Goal: Information Seeking & Learning: Learn about a topic

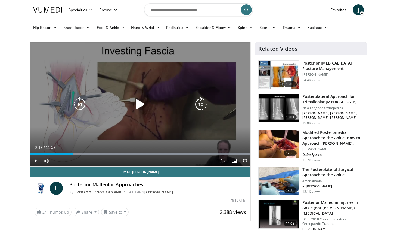
click at [134, 102] on icon "Video Player" at bounding box center [140, 104] width 15 height 15
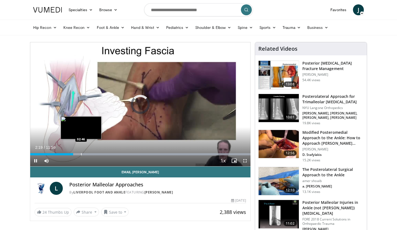
click at [81, 155] on div "Progress Bar" at bounding box center [81, 154] width 1 height 2
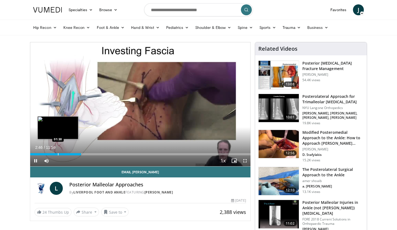
click at [58, 154] on div "Progress Bar" at bounding box center [58, 154] width 1 height 2
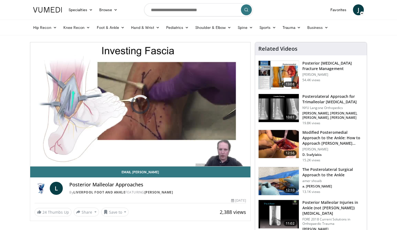
click at [94, 155] on div "10 seconds Tap to unmute" at bounding box center [140, 104] width 220 height 124
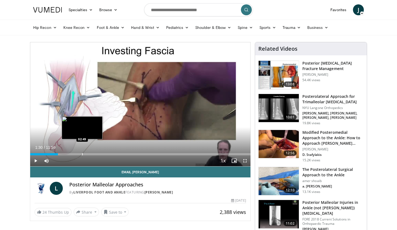
click at [82, 153] on div "Loaded : 12.51% 01:30 02:49" at bounding box center [140, 152] width 220 height 5
click at [78, 154] on div "Progress Bar" at bounding box center [78, 154] width 1 height 2
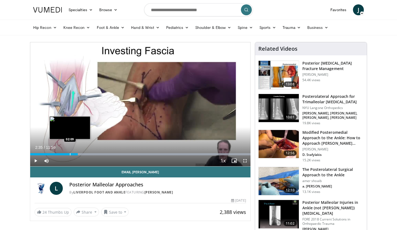
click at [70, 154] on div "Progress Bar" at bounding box center [70, 154] width 1 height 2
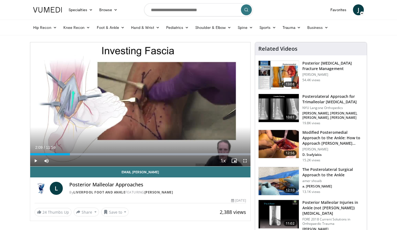
click at [37, 162] on span "Video Player" at bounding box center [35, 160] width 11 height 11
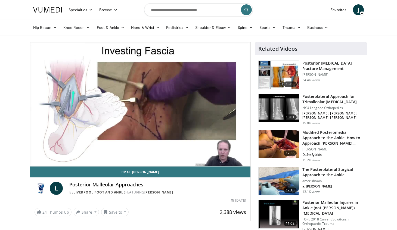
click at [91, 151] on div "10 seconds Tap to unmute" at bounding box center [140, 104] width 220 height 124
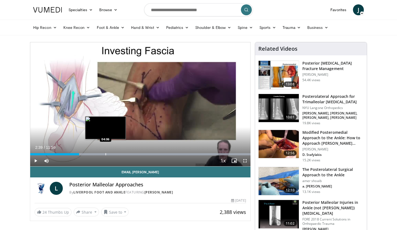
click at [106, 152] on div "Loaded : 99.99% 02:39 04:06" at bounding box center [140, 152] width 220 height 5
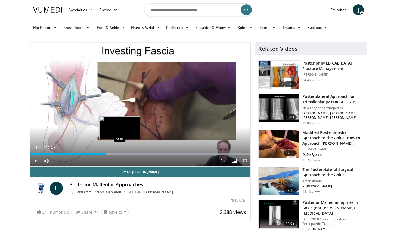
click at [120, 153] on div "Progress Bar" at bounding box center [120, 154] width 1 height 2
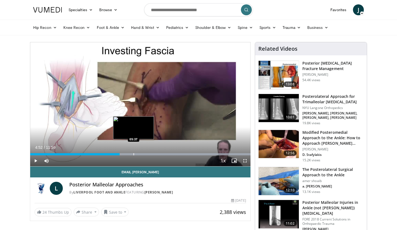
click at [134, 154] on div "Progress Bar" at bounding box center [134, 154] width 1 height 2
click at [145, 155] on div "Progress Bar" at bounding box center [145, 154] width 1 height 2
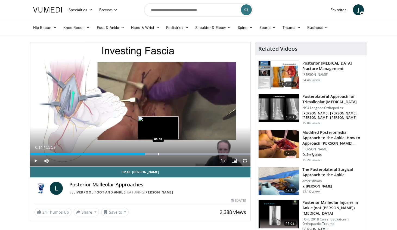
click at [159, 155] on div "Progress Bar" at bounding box center [158, 154] width 1 height 2
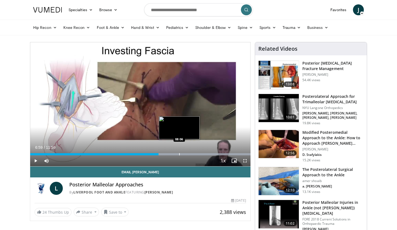
click at [179, 154] on div "Progress Bar" at bounding box center [179, 154] width 1 height 2
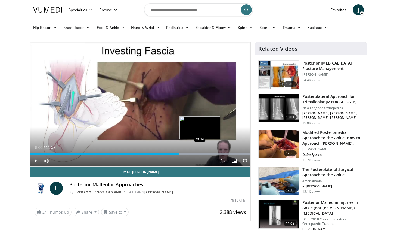
click at [200, 152] on div "Loaded : 99.99% 08:06 09:14" at bounding box center [140, 152] width 220 height 5
click at [211, 152] on div "Loaded : 99.99% 09:14 09:48" at bounding box center [140, 152] width 220 height 5
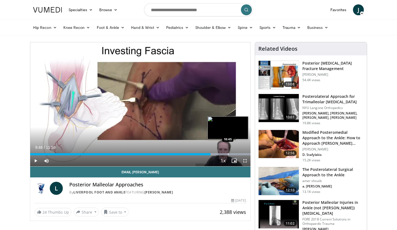
click at [228, 152] on div "Loaded : 99.99% 09:48 10:45" at bounding box center [140, 152] width 220 height 5
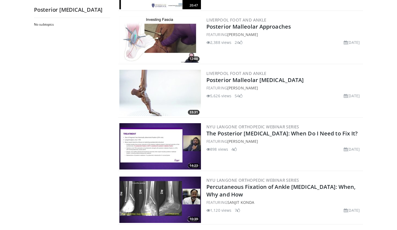
scroll to position [846, 0]
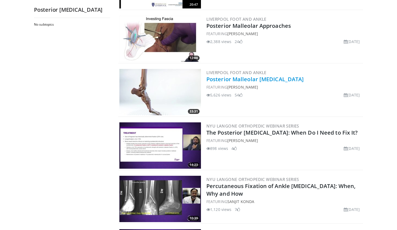
click at [243, 78] on link "Posterior Malleolar [MEDICAL_DATA]" at bounding box center [255, 78] width 97 height 7
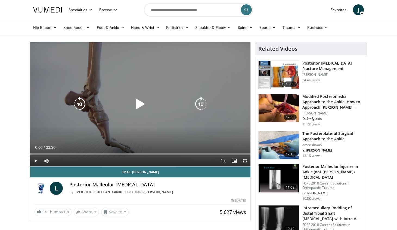
click at [153, 97] on div "10 seconds Tap to unmute" at bounding box center [140, 104] width 220 height 124
click at [142, 104] on icon "Video Player" at bounding box center [140, 103] width 15 height 15
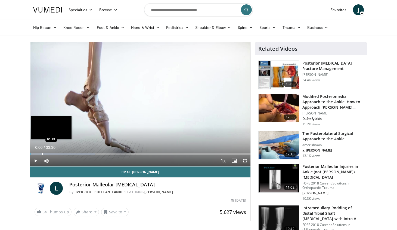
click at [42, 155] on div "Progress Bar" at bounding box center [42, 154] width 1 height 2
click at [53, 154] on div "Progress Bar" at bounding box center [52, 154] width 1 height 2
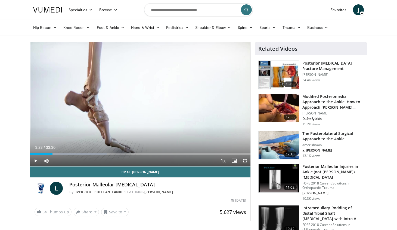
click at [34, 161] on span "Video Player" at bounding box center [35, 160] width 11 height 11
click at [61, 152] on div "Loaded : 34.75% 03:25 04:40" at bounding box center [140, 152] width 220 height 5
click at [71, 154] on div "Progress Bar" at bounding box center [71, 154] width 1 height 2
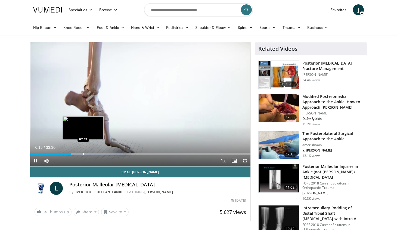
click at [84, 153] on div "Progress Bar" at bounding box center [83, 154] width 1 height 2
click at [96, 151] on div "Loaded : 44.76% 08:07 10:03" at bounding box center [140, 152] width 220 height 5
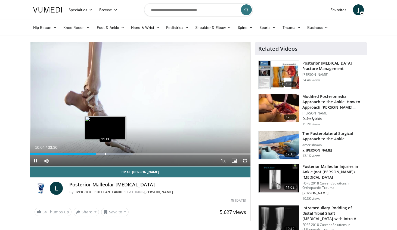
click at [105, 153] on div "Progress Bar" at bounding box center [105, 154] width 1 height 2
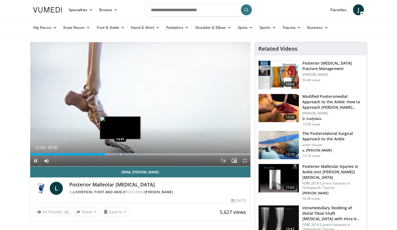
click at [121, 151] on div "Loaded : 50.23% 11:26 13:41" at bounding box center [140, 152] width 220 height 5
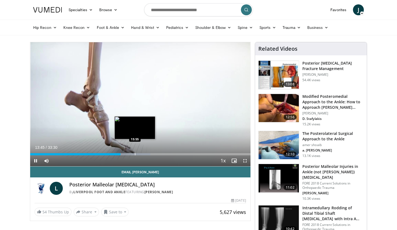
click at [135, 150] on div "Loaded : 54.61% 13:45 15:55" at bounding box center [140, 152] width 220 height 5
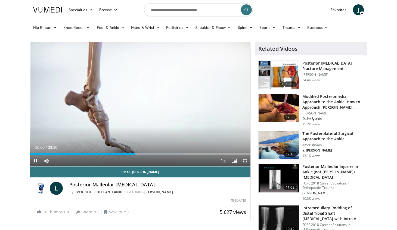
click at [143, 155] on div "Current Time 16:00 / Duration 33:30 Pause Skip Backward Skip Forward Mute Loade…" at bounding box center [140, 160] width 220 height 11
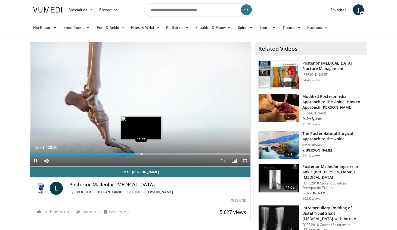
click at [141, 154] on div "Progress Bar" at bounding box center [141, 154] width 1 height 2
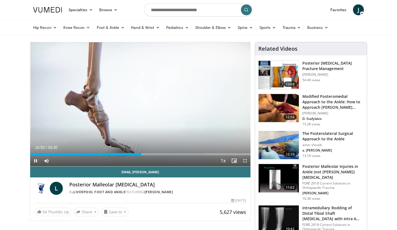
click at [137, 155] on div "Current Time 16:55 / Duration 33:30 Pause Skip Backward Skip Forward Mute Loade…" at bounding box center [140, 160] width 220 height 11
click at [135, 154] on div "Loaded : 79.45% 16:57 16:00" at bounding box center [140, 154] width 220 height 2
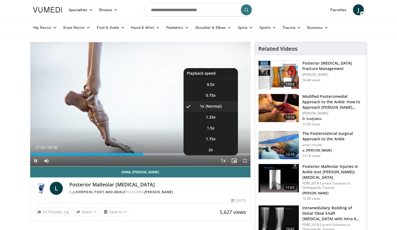
click at [223, 161] on span "Video Player" at bounding box center [224, 160] width 8 height 11
click at [214, 152] on li "2x" at bounding box center [211, 149] width 54 height 11
click at [219, 130] on li "1.5x" at bounding box center [211, 127] width 54 height 11
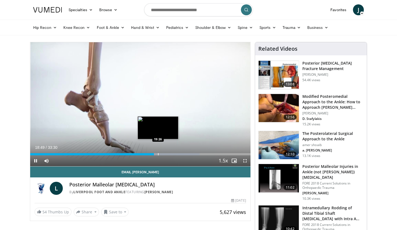
click at [158, 153] on div "Progress Bar" at bounding box center [158, 154] width 1 height 2
click at [165, 154] on div "Progress Bar" at bounding box center [165, 154] width 1 height 2
click at [170, 154] on div "Progress Bar" at bounding box center [170, 154] width 1 height 2
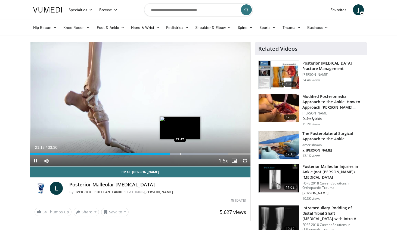
click at [180, 153] on div "Progress Bar" at bounding box center [180, 154] width 1 height 2
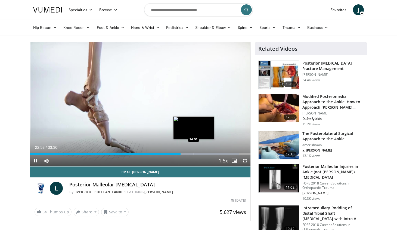
click at [194, 155] on div "Progress Bar" at bounding box center [194, 154] width 1 height 2
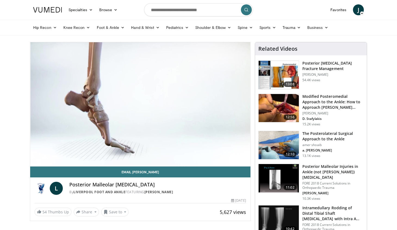
click at [188, 155] on div "10 seconds Tap to unmute" at bounding box center [140, 104] width 220 height 124
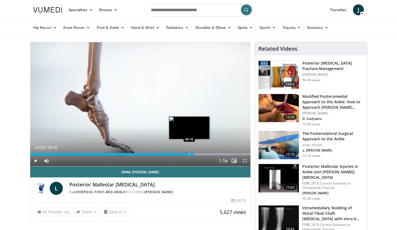
click at [189, 154] on div "Progress Bar" at bounding box center [189, 154] width 1 height 2
click at [180, 152] on div "Loaded : 100.00% 24:12 22:50" at bounding box center [140, 152] width 220 height 5
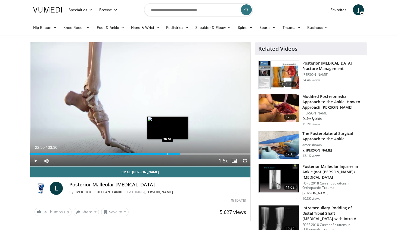
click at [168, 155] on div "Progress Bar" at bounding box center [168, 154] width 1 height 2
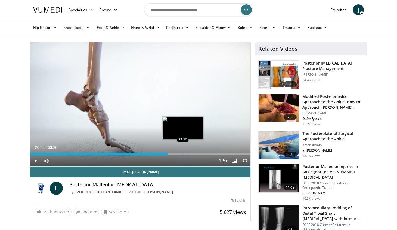
click at [183, 154] on div "Progress Bar" at bounding box center [183, 154] width 1 height 2
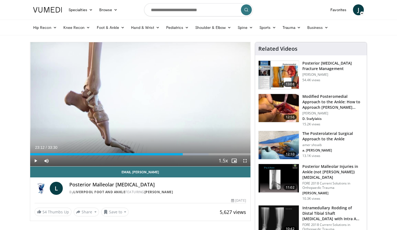
click at [35, 162] on span "Video Player" at bounding box center [35, 160] width 11 height 11
click at [180, 154] on div "Progress Bar" at bounding box center [180, 154] width 1 height 2
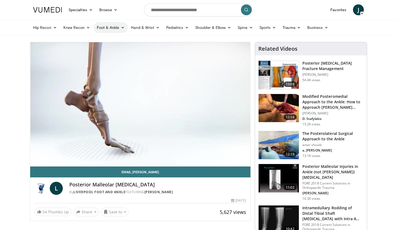
click at [118, 26] on link "Foot & Ankle" at bounding box center [111, 27] width 35 height 11
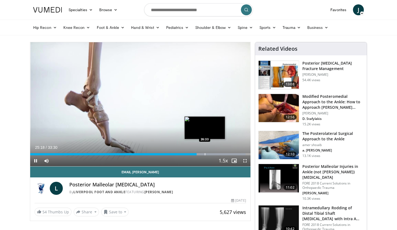
click at [204, 152] on div "Loaded : 97.82% 25:18 26:33" at bounding box center [140, 152] width 220 height 5
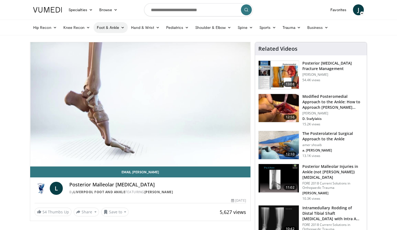
click at [109, 29] on link "Foot & Ankle" at bounding box center [111, 27] width 35 height 11
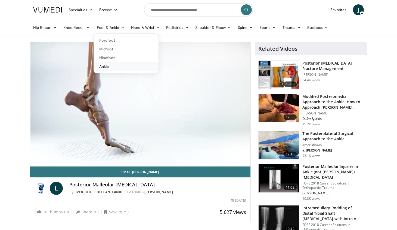
click at [109, 66] on link "Ankle" at bounding box center [126, 66] width 65 height 9
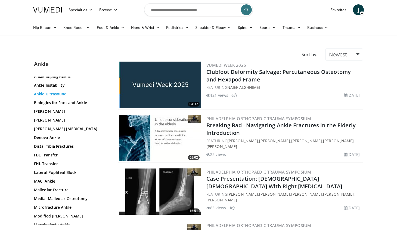
scroll to position [102, 0]
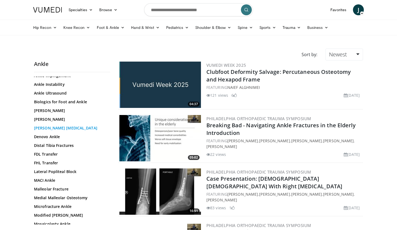
click at [69, 129] on link "Chaput Osteotomy" at bounding box center [70, 127] width 73 height 5
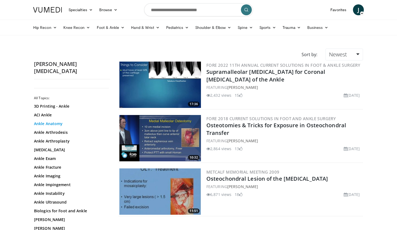
click at [50, 121] on link "Ankle Anatomy" at bounding box center [70, 123] width 73 height 5
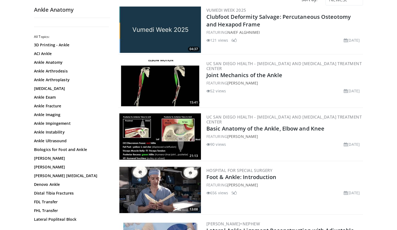
scroll to position [56, 0]
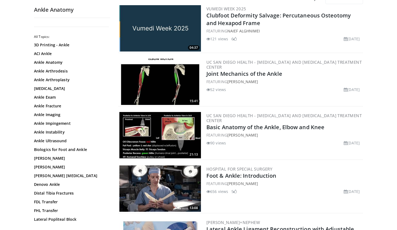
click at [146, 133] on img at bounding box center [160, 135] width 82 height 46
click at [58, 106] on link "Ankle Fracture" at bounding box center [70, 105] width 73 height 5
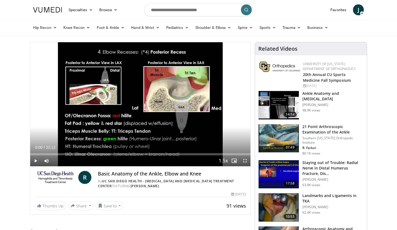
click at [37, 160] on span "Video Player" at bounding box center [35, 160] width 11 height 11
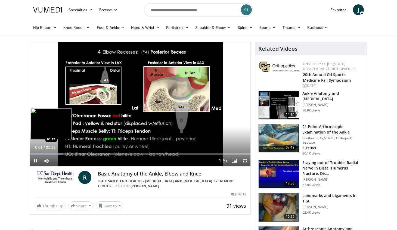
click at [43, 152] on div "Loaded : 14.80% 00:01 01:12" at bounding box center [140, 152] width 220 height 5
click at [52, 154] on div "Progress Bar" at bounding box center [52, 154] width 1 height 2
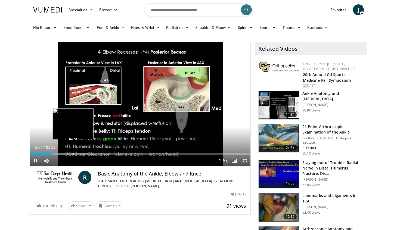
click at [73, 152] on div "Loaded : 28.02% 02:08 04:00" at bounding box center [140, 152] width 220 height 5
click at [84, 153] on div "Progress Bar" at bounding box center [84, 154] width 1 height 2
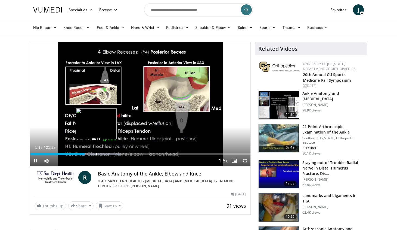
click at [96, 152] on div "Loaded : 40.85% 05:13 06:21" at bounding box center [140, 152] width 220 height 5
click at [108, 152] on div "Loaded : 45.56% 06:22 07:26" at bounding box center [140, 152] width 220 height 5
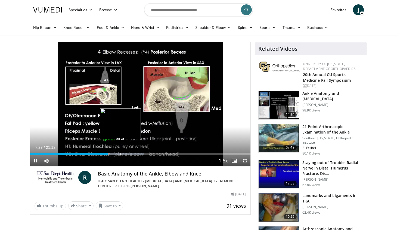
click at [121, 155] on div "Progress Bar" at bounding box center [121, 154] width 1 height 2
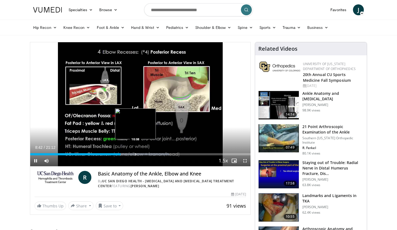
click at [136, 154] on div "Progress Bar" at bounding box center [136, 154] width 1 height 2
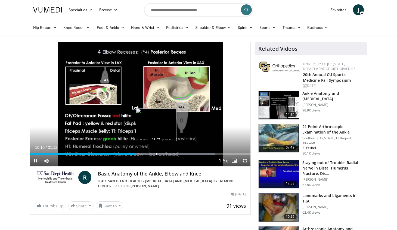
click at [157, 153] on div "Progress Bar" at bounding box center [156, 154] width 1 height 2
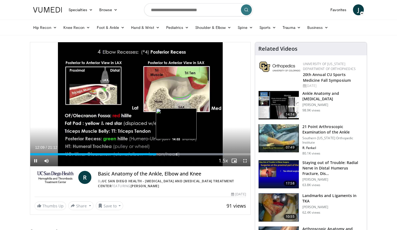
click at [177, 153] on div "Progress Bar" at bounding box center [176, 154] width 1 height 2
click at [198, 152] on div "Loaded : 99.77% 14:07 16:06" at bounding box center [140, 152] width 220 height 5
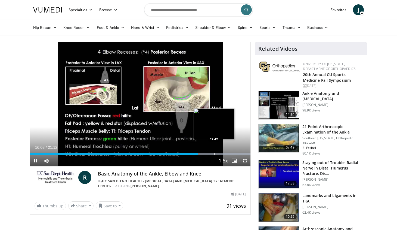
click at [214, 152] on div "Loaded : 99.99% 16:08 17:42" at bounding box center [140, 152] width 220 height 5
click at [202, 155] on div "Current Time 17:45 / Duration 21:12 Pause Skip Backward Skip Forward Mute Loade…" at bounding box center [140, 160] width 220 height 11
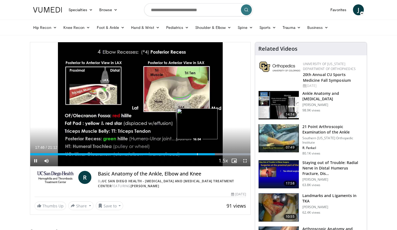
click at [197, 153] on div "Progress Bar" at bounding box center [197, 154] width 1 height 2
click at [201, 153] on div "Progress Bar" at bounding box center [201, 154] width 1 height 2
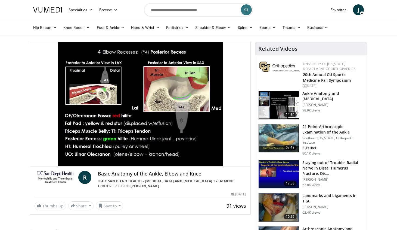
click at [203, 154] on div "10 seconds Tap to unmute" at bounding box center [140, 104] width 220 height 124
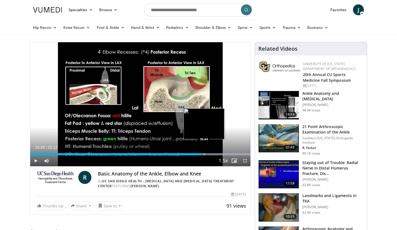
click at [204, 154] on div "Progress Bar" at bounding box center [204, 154] width 1 height 2
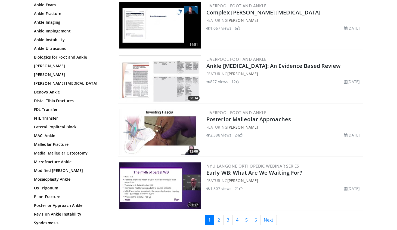
scroll to position [1191, 0]
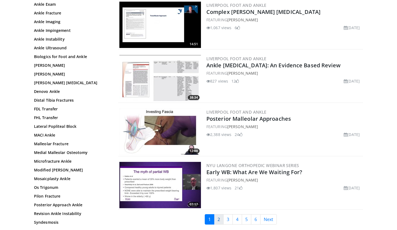
click at [219, 214] on link "2" at bounding box center [219, 219] width 10 height 10
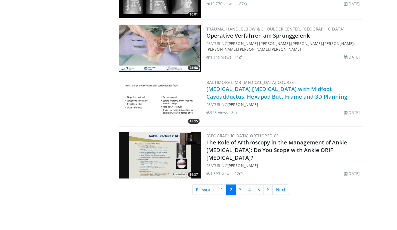
scroll to position [1210, 0]
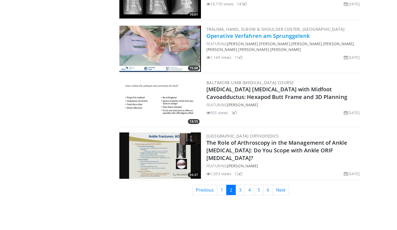
click at [250, 39] on link "Operative Verfahren am Sprunggelenk" at bounding box center [259, 35] width 104 height 7
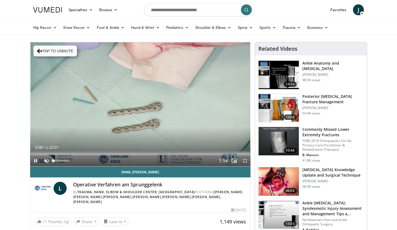
click at [48, 162] on span "Video Player" at bounding box center [46, 160] width 11 height 11
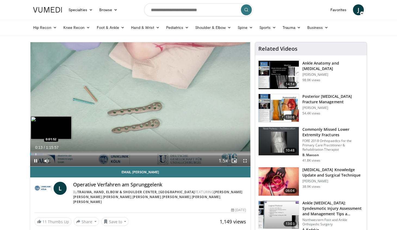
click at [36, 154] on div "Progress Bar" at bounding box center [36, 154] width 1 height 2
click at [40, 153] on div "Progress Bar" at bounding box center [39, 154] width 1 height 2
click at [45, 153] on div "Progress Bar" at bounding box center [45, 154] width 1 height 2
click at [54, 152] on div "Loaded : 10.09% 0:04:58 0:08:03" at bounding box center [140, 152] width 220 height 5
click at [60, 154] on div "Progress Bar" at bounding box center [60, 154] width 1 height 2
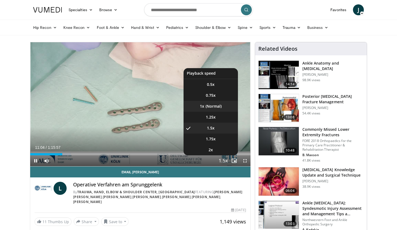
click at [214, 106] on li "1x" at bounding box center [211, 106] width 54 height 11
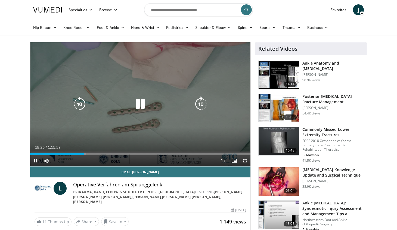
click at [196, 102] on icon "Video Player" at bounding box center [201, 103] width 15 height 15
click at [200, 101] on icon "Video Player" at bounding box center [201, 103] width 15 height 15
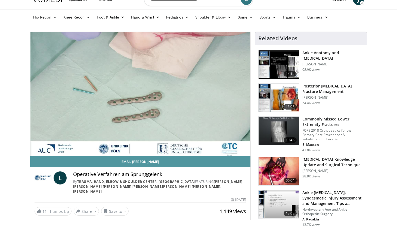
scroll to position [10, 0]
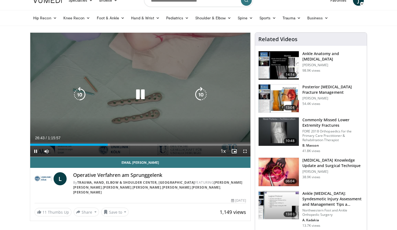
click at [200, 99] on icon "Video Player" at bounding box center [201, 94] width 15 height 15
click at [198, 93] on icon "Video Player" at bounding box center [201, 94] width 15 height 15
click at [197, 93] on icon "Video Player" at bounding box center [201, 94] width 15 height 15
click at [200, 88] on icon "Video Player" at bounding box center [201, 94] width 15 height 15
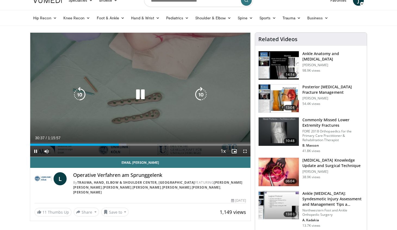
click at [198, 91] on icon "Video Player" at bounding box center [201, 94] width 15 height 15
click at [145, 95] on icon "Video Player" at bounding box center [140, 94] width 15 height 15
